Goal: Task Accomplishment & Management: Use online tool/utility

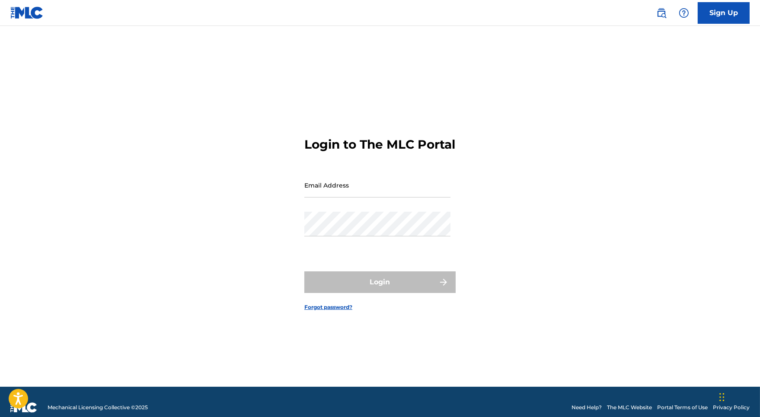
click at [333, 198] on input "Email Address" at bounding box center [377, 185] width 146 height 25
type input "[PERSON_NAME][EMAIL_ADDRESS][DOMAIN_NAME]"
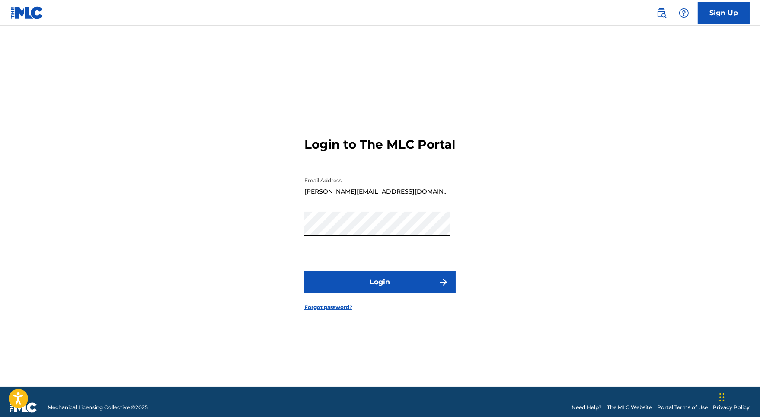
click at [354, 292] on button "Login" at bounding box center [379, 282] width 151 height 22
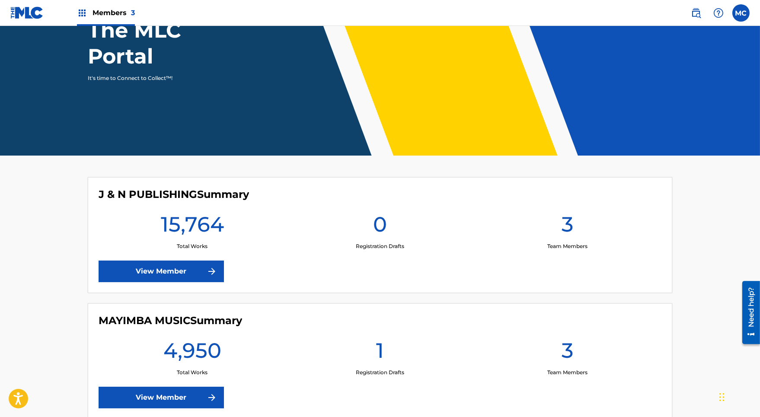
scroll to position [102, 0]
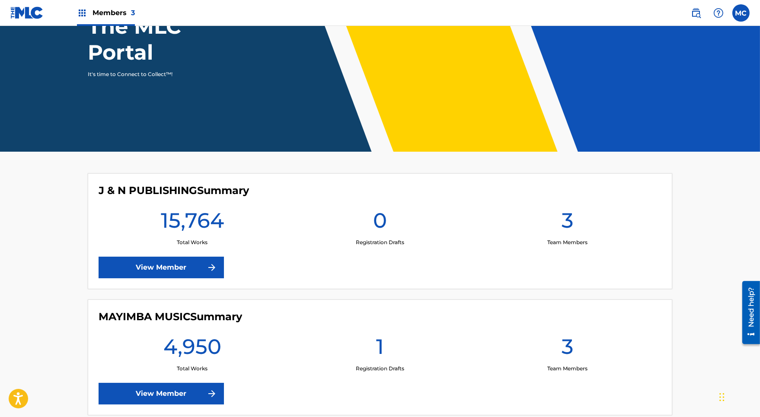
click at [303, 273] on div "J & N PUBLISHING Summary 15,764 Total Works 0 Registration Drafts 3 Team Member…" at bounding box center [380, 231] width 584 height 116
click at [146, 266] on link "View Member" at bounding box center [161, 268] width 125 height 22
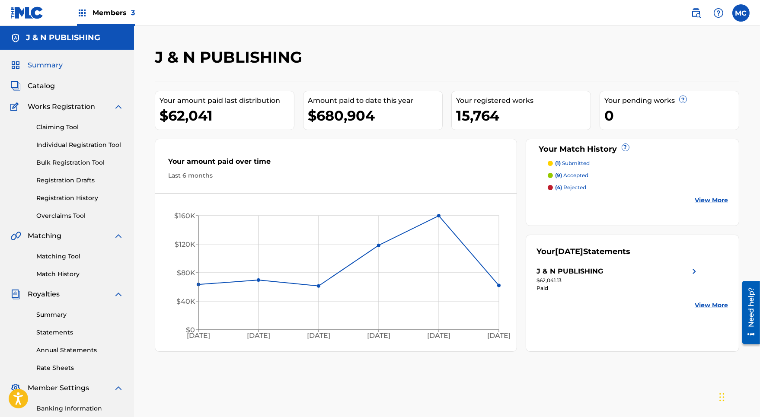
click at [73, 123] on link "Claiming Tool" at bounding box center [79, 127] width 87 height 9
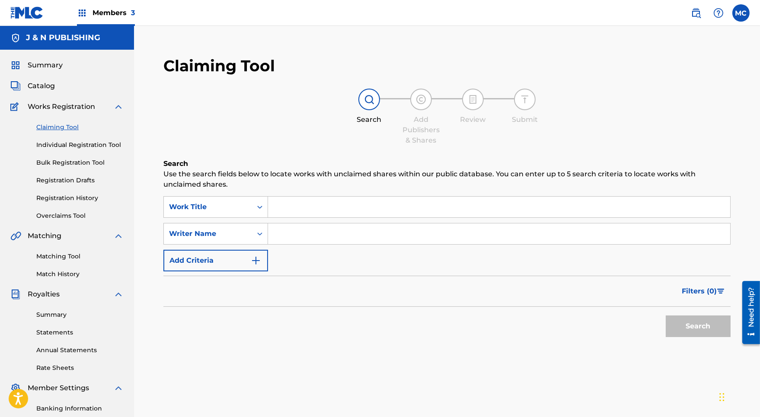
click at [281, 206] on input "Search Form" at bounding box center [499, 207] width 462 height 21
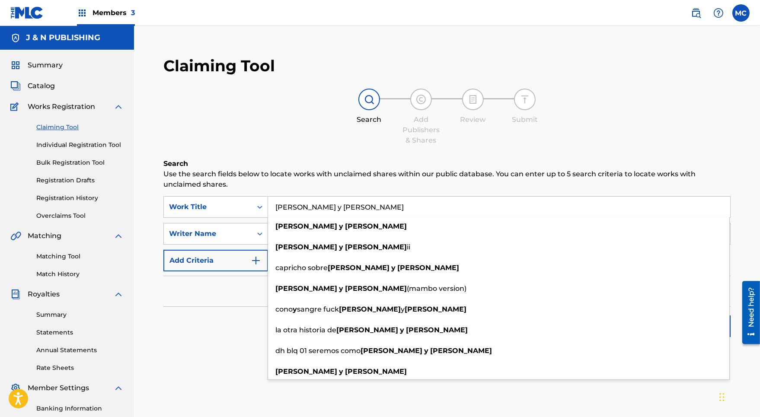
type input "[PERSON_NAME] y [PERSON_NAME]"
click at [184, 350] on div "Search Use the search fields below to locate works with unclaimed shares within…" at bounding box center [446, 272] width 567 height 226
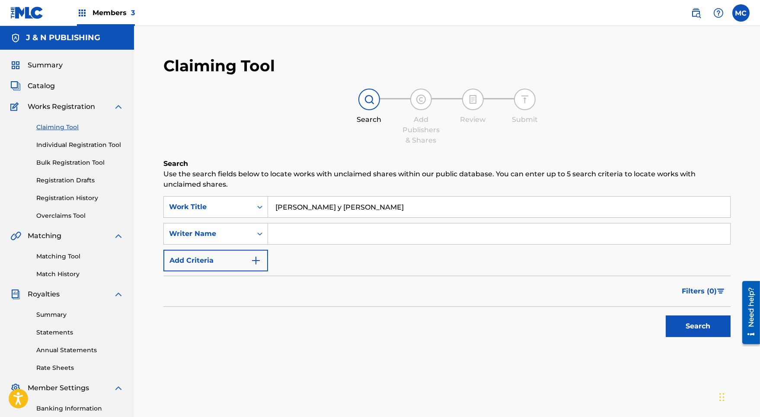
click at [294, 232] on input "Search Form" at bounding box center [499, 233] width 462 height 21
drag, startPoint x: 299, startPoint y: 231, endPoint x: 214, endPoint y: 228, distance: 85.2
click at [214, 228] on div "SearchWithCriteria2a0b2c25-b2d9-4d49-9fb7-fb69837888f0 Writer Name [PERSON_NAME]" at bounding box center [447, 234] width 567 height 22
click at [695, 327] on button "Search" at bounding box center [698, 327] width 65 height 22
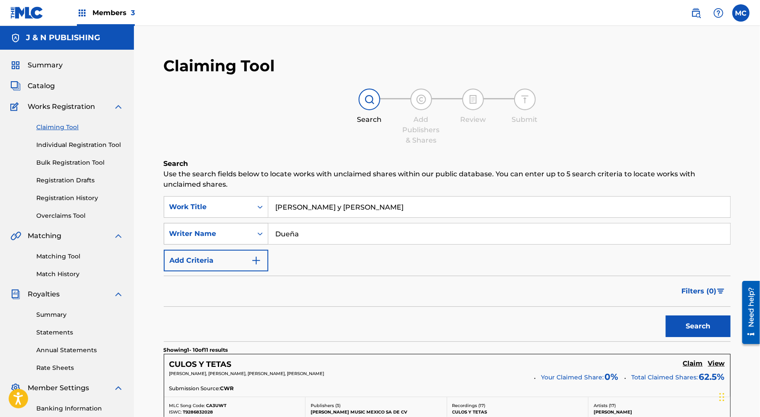
drag, startPoint x: 302, startPoint y: 233, endPoint x: 240, endPoint y: 232, distance: 62.3
click at [240, 232] on div "SearchWithCriteria2a0b2c25-b2d9-4d49-9fb7-fb69837888f0 Writer Name Dueña" at bounding box center [447, 234] width 567 height 22
type input "flores"
click at [697, 323] on button "Search" at bounding box center [698, 327] width 65 height 22
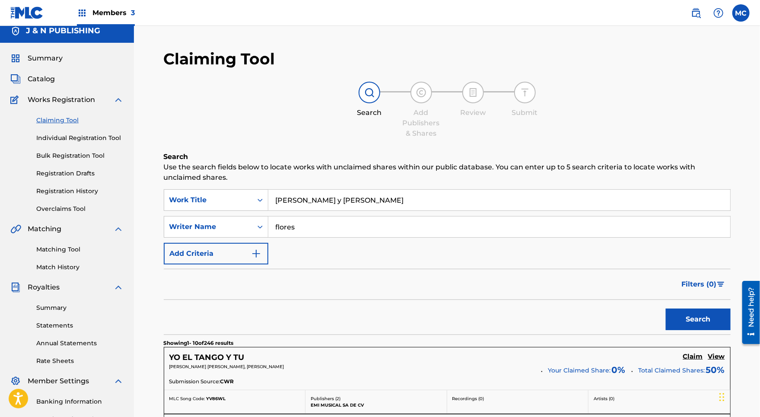
scroll to position [10, 0]
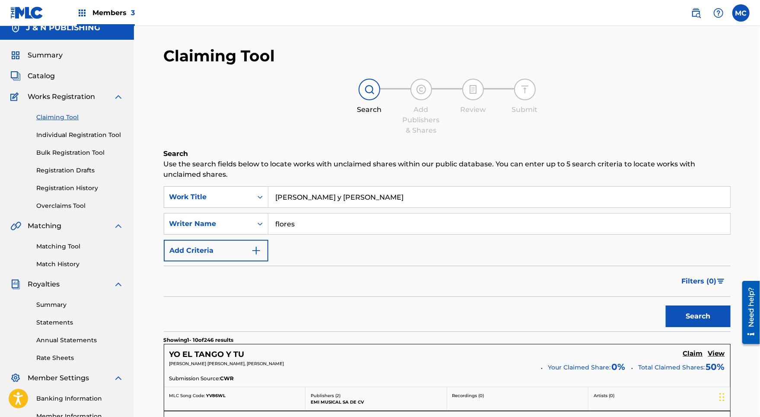
click at [99, 134] on link "Individual Registration Tool" at bounding box center [79, 135] width 87 height 9
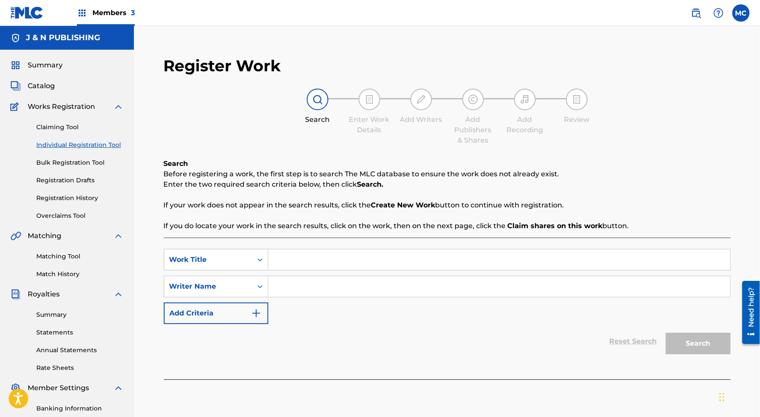
click at [308, 262] on input "Search Form" at bounding box center [499, 259] width 462 height 21
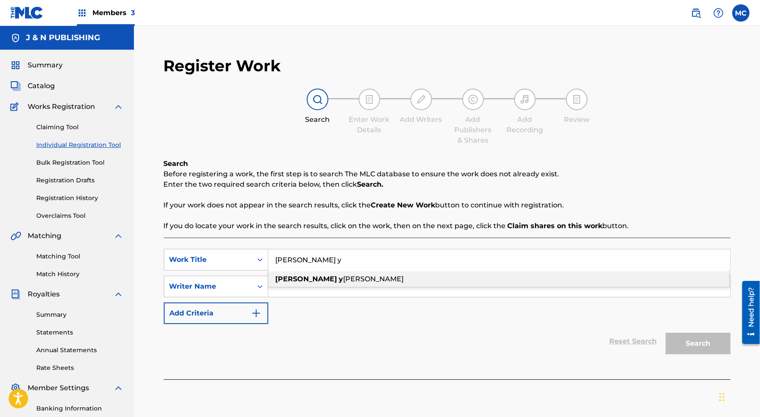
click at [344, 275] on span "[PERSON_NAME]" at bounding box center [374, 279] width 61 height 8
type input "[PERSON_NAME] y [PERSON_NAME]"
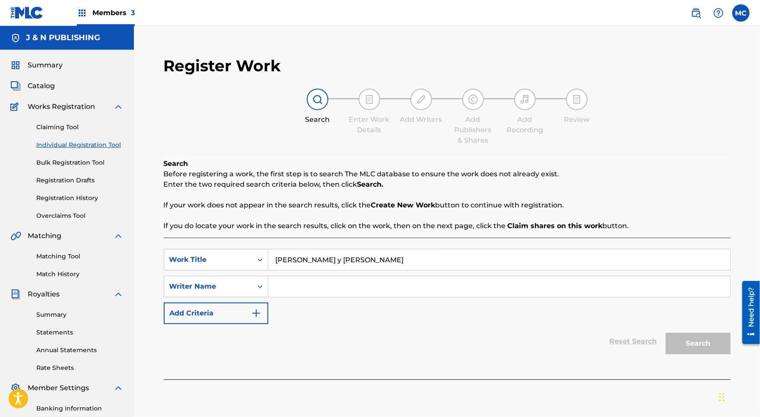
click at [287, 290] on input "Search Form" at bounding box center [499, 286] width 462 height 21
type input "flores"
click at [700, 338] on button "Search" at bounding box center [698, 344] width 65 height 22
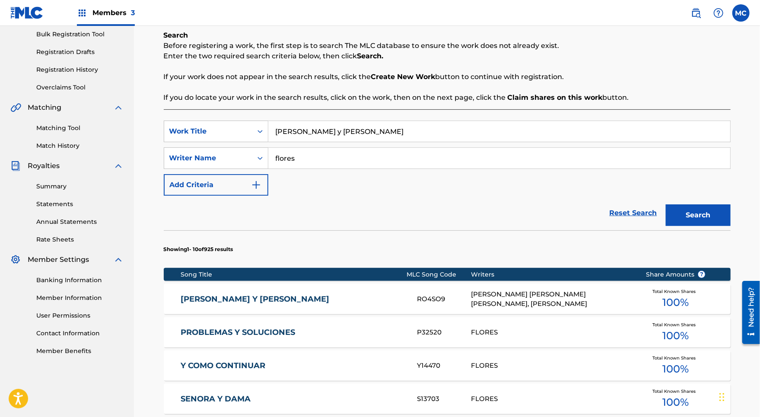
scroll to position [129, 0]
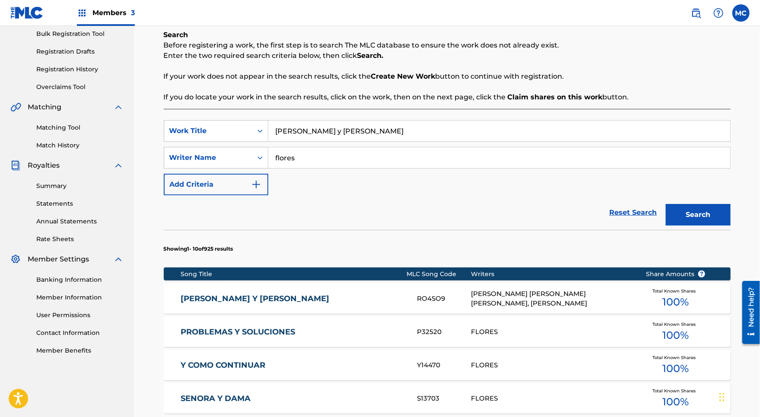
click at [215, 294] on link "[PERSON_NAME] Y [PERSON_NAME]" at bounding box center [293, 299] width 225 height 10
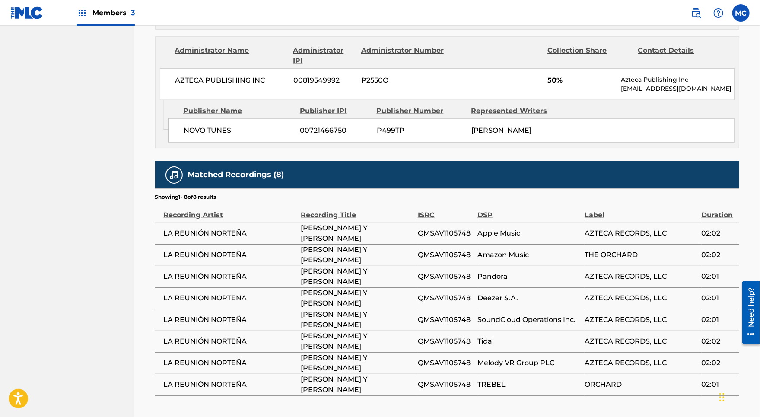
scroll to position [537, 0]
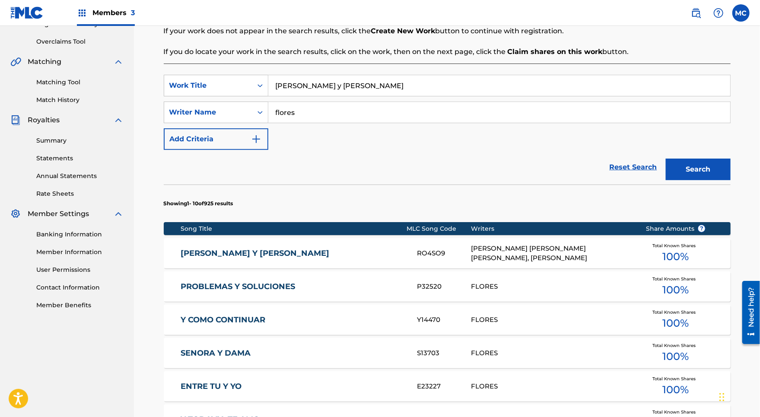
scroll to position [171, 0]
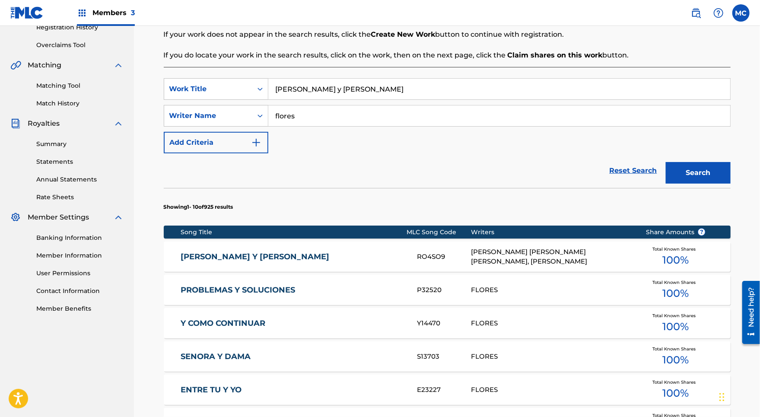
click at [279, 173] on div "Reset Search Search" at bounding box center [447, 170] width 567 height 35
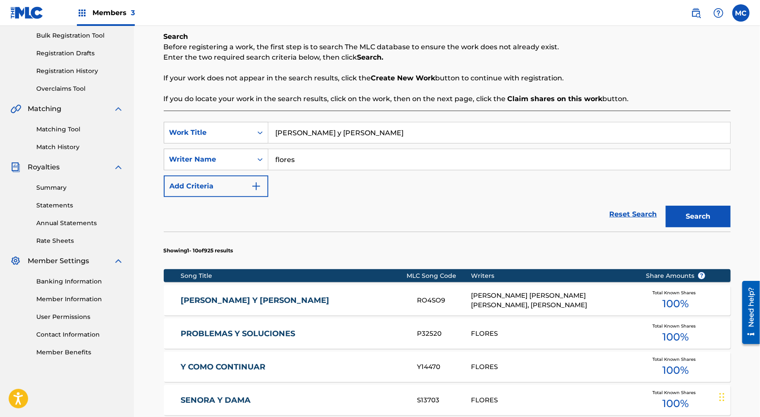
scroll to position [100, 0]
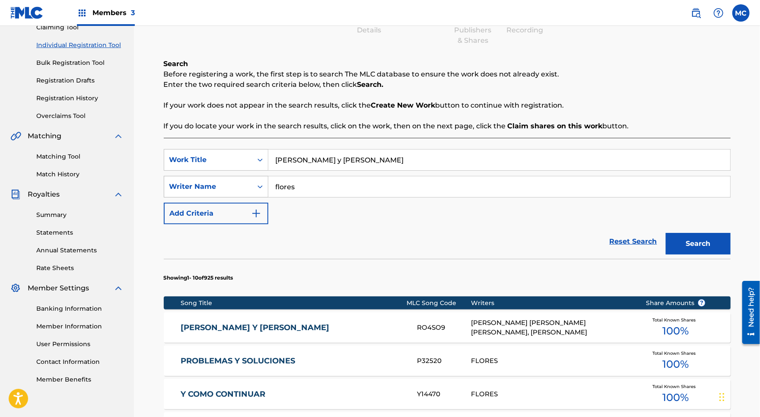
drag, startPoint x: 299, startPoint y: 187, endPoint x: 261, endPoint y: 182, distance: 38.8
click at [261, 182] on div "SearchWithCriteria2a0b2c25-b2d9-4d49-9fb7-fb69837888f0 Writer Name [PERSON_NAME]" at bounding box center [447, 187] width 567 height 22
type input "Duena"
click at [688, 241] on button "Search" at bounding box center [698, 244] width 65 height 22
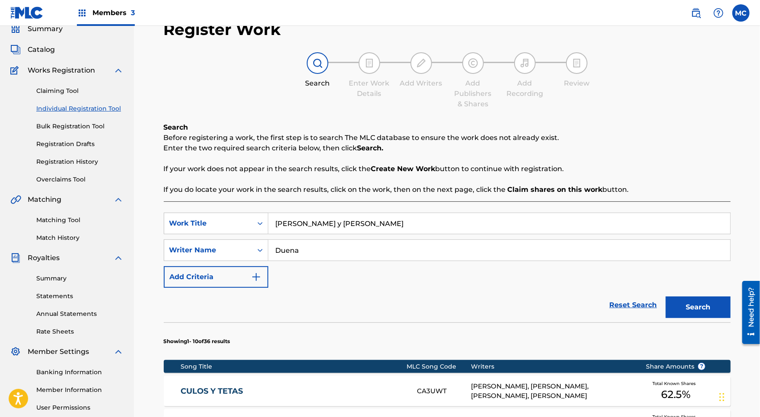
scroll to position [0, 0]
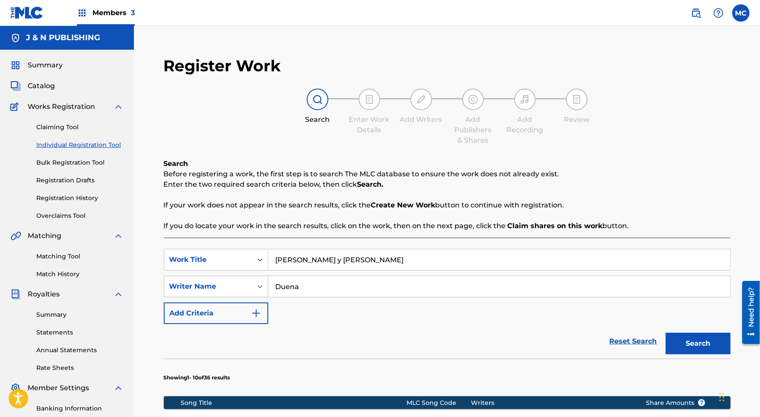
drag, startPoint x: 307, startPoint y: 287, endPoint x: 212, endPoint y: 282, distance: 94.8
click at [212, 282] on div "SearchWithCriteria2a0b2c25-b2d9-4d49-9fb7-fb69837888f0 Writer Name Duena" at bounding box center [447, 287] width 567 height 22
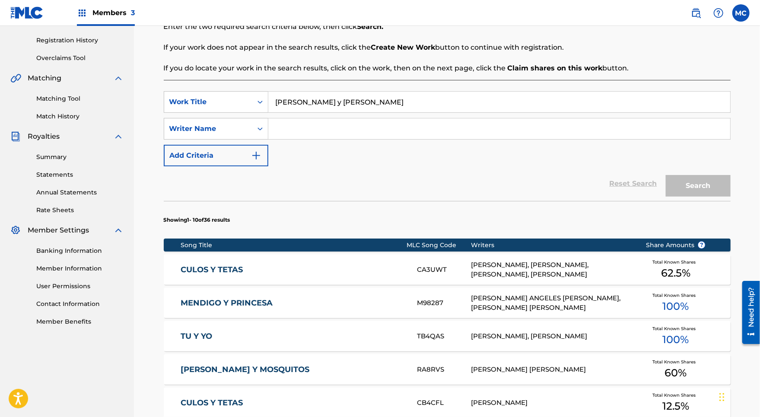
scroll to position [159, 0]
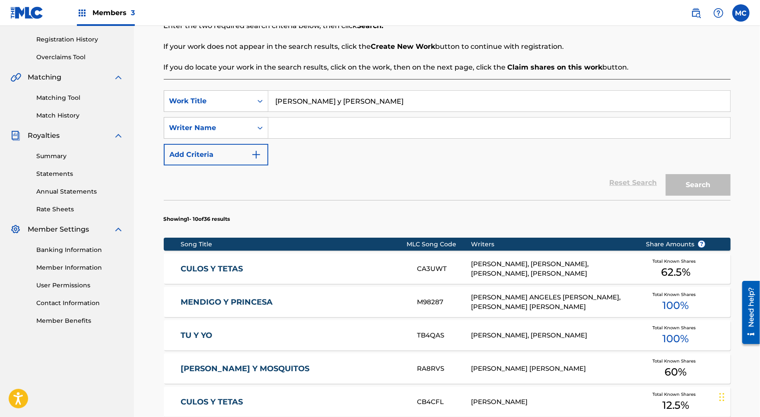
click at [267, 160] on button "Add Criteria" at bounding box center [216, 155] width 105 height 22
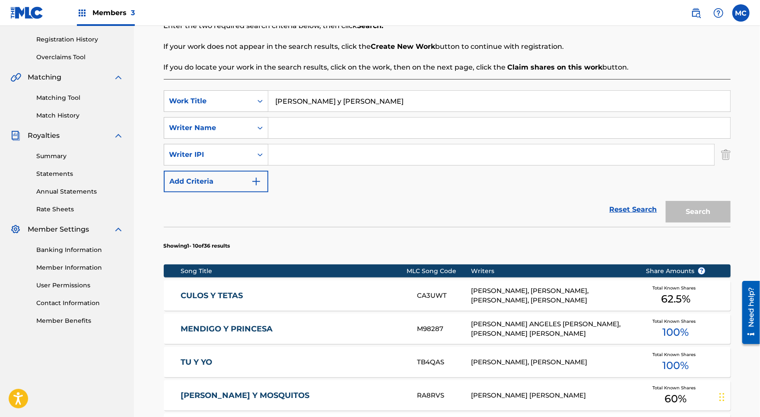
click at [298, 130] on input "Search Form" at bounding box center [499, 128] width 462 height 21
click at [533, 236] on section "Showing 1 - 10 of 36 results" at bounding box center [447, 243] width 567 height 33
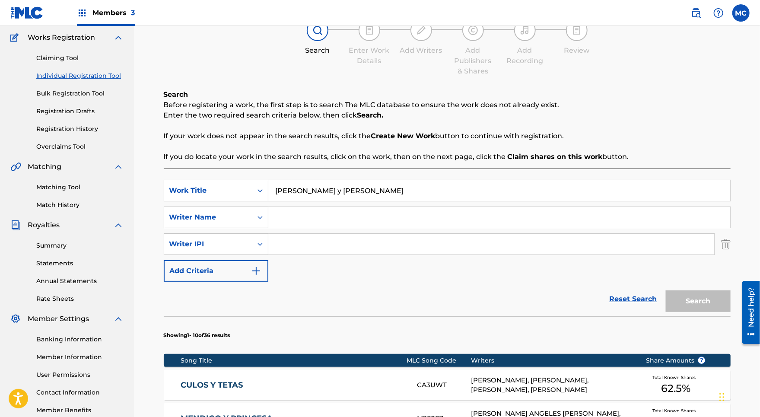
scroll to position [66, 0]
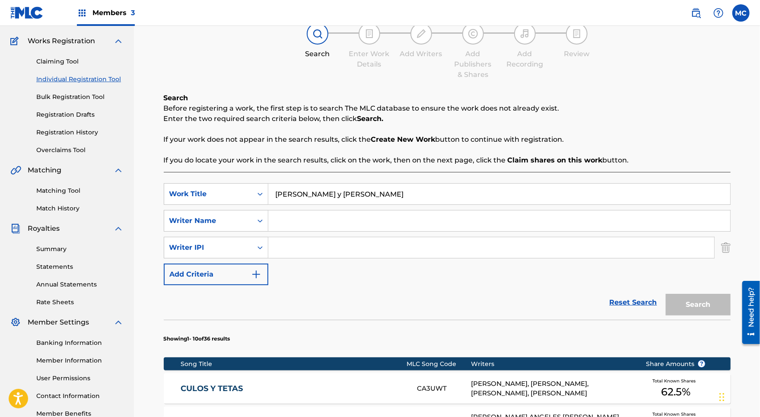
click at [316, 222] on input "Search Form" at bounding box center [499, 220] width 462 height 21
type input "[PERSON_NAME]"
click at [431, 315] on div "Reset Search Search" at bounding box center [447, 302] width 567 height 35
click at [353, 229] on input "[PERSON_NAME]" at bounding box center [499, 220] width 462 height 21
click at [297, 250] on input "Search Form" at bounding box center [491, 247] width 446 height 21
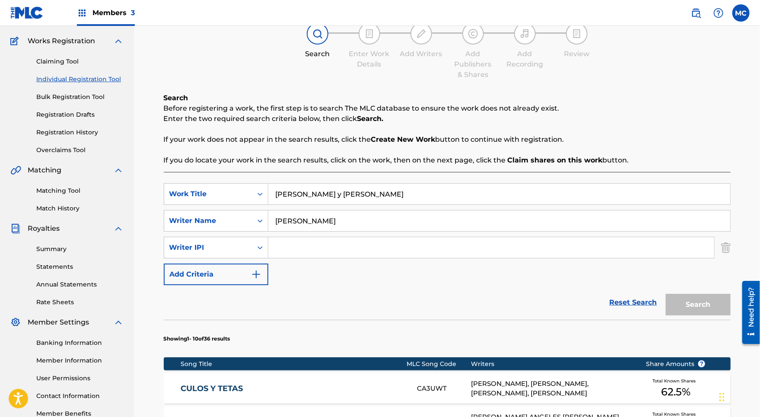
click at [596, 333] on section "Showing 1 - 10 of 36 results" at bounding box center [447, 336] width 567 height 33
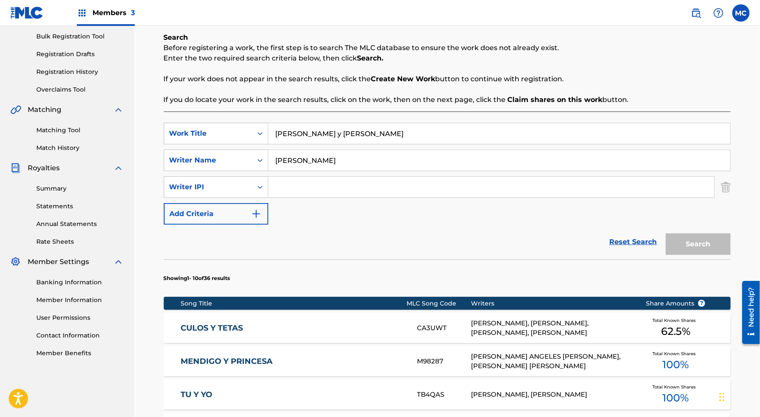
scroll to position [138, 0]
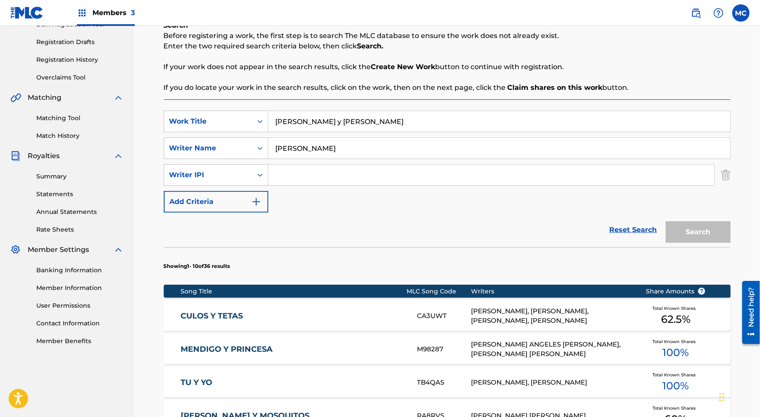
click at [621, 226] on link "Reset Search" at bounding box center [634, 229] width 56 height 19
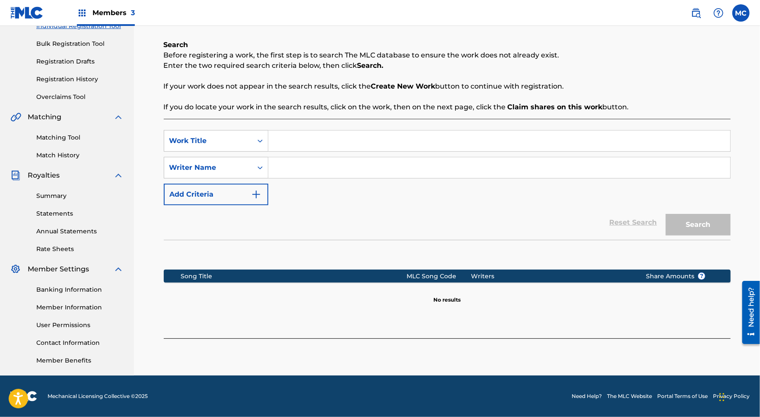
scroll to position [119, 0]
click at [299, 141] on input "Search Form" at bounding box center [499, 141] width 462 height 21
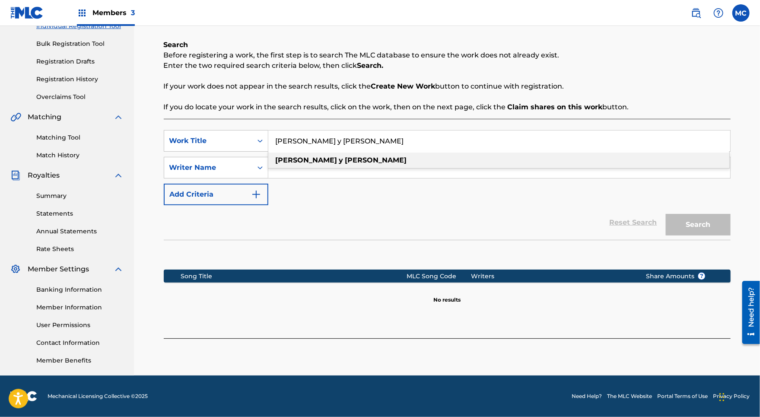
type input "[PERSON_NAME] y [PERSON_NAME]"
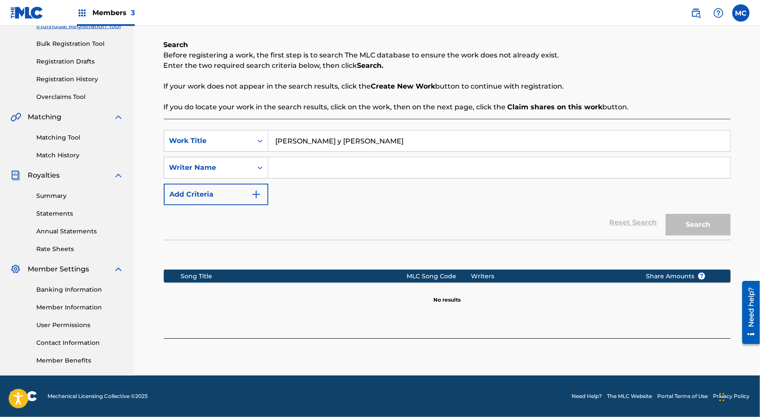
click at [284, 172] on input "Search Form" at bounding box center [499, 167] width 462 height 21
type input "[PERSON_NAME]"
click at [696, 223] on button "Search" at bounding box center [698, 225] width 65 height 22
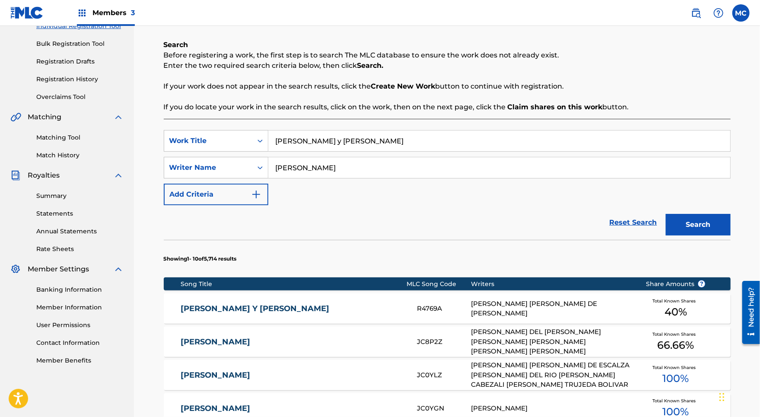
click at [376, 302] on div "[PERSON_NAME] Y [PERSON_NAME] R4769A [PERSON_NAME] [PERSON_NAME] DE [PERSON_NAM…" at bounding box center [447, 308] width 567 height 30
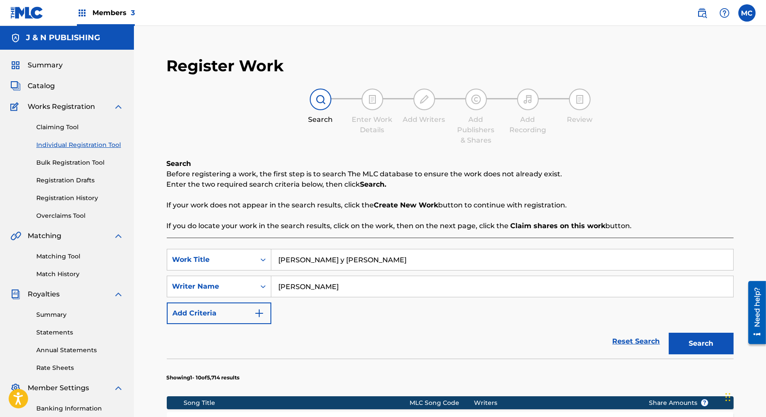
scroll to position [119, 0]
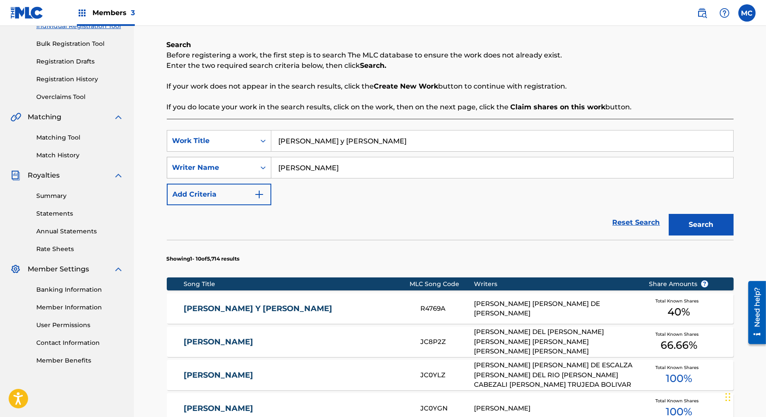
drag, startPoint x: 313, startPoint y: 167, endPoint x: 195, endPoint y: 161, distance: 118.6
click at [195, 161] on div "SearchWithCriteria2a0b2c25-b2d9-4d49-9fb7-fb69837888f0 Writer Name [PERSON_NAME]" at bounding box center [450, 168] width 567 height 22
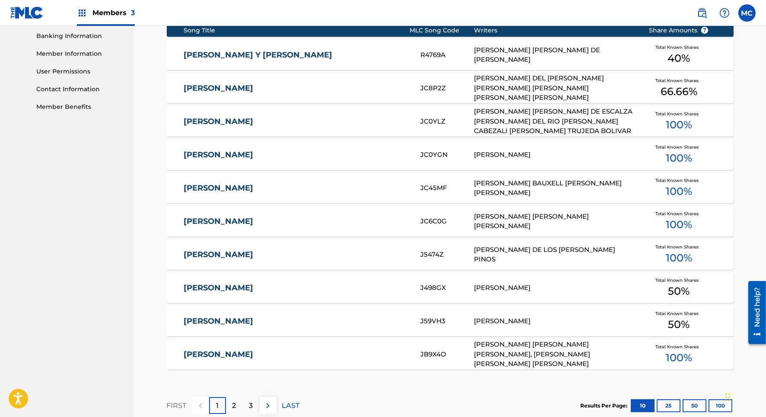
scroll to position [484, 0]
